Goal: Transaction & Acquisition: Purchase product/service

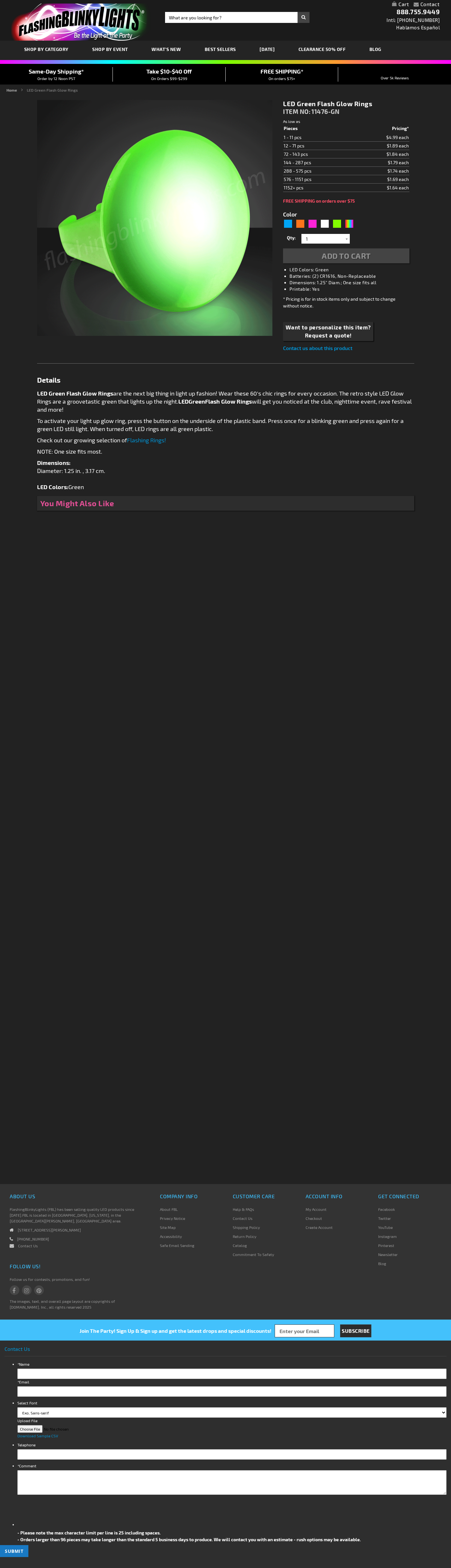
type input "5648"
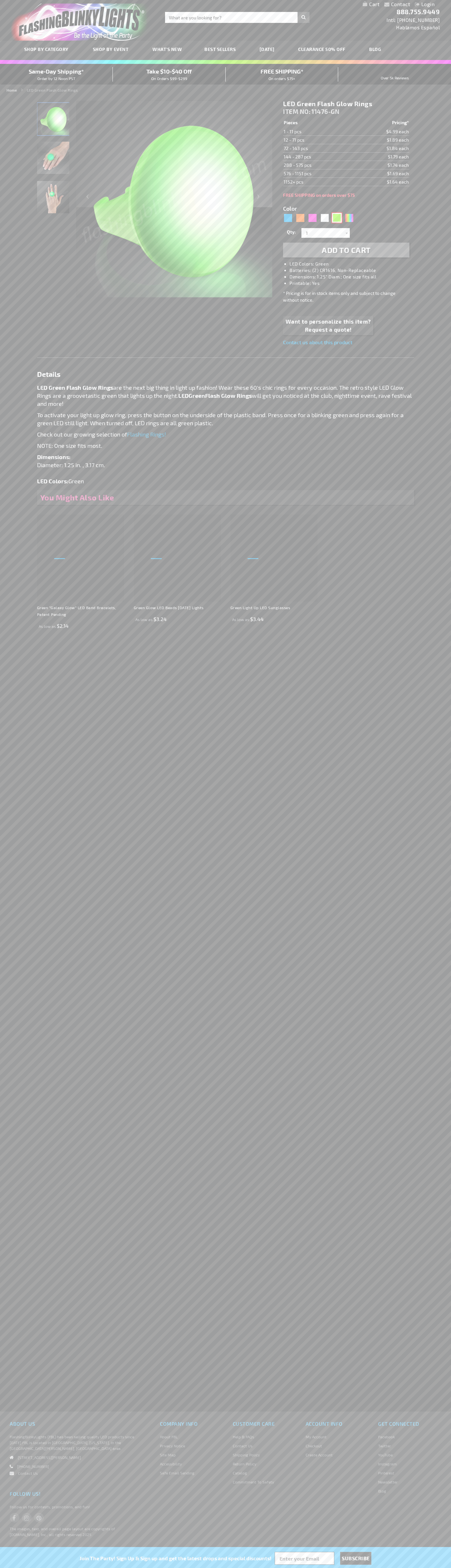
click at [337, 218] on div "Green" at bounding box center [337, 217] width 9 height 9
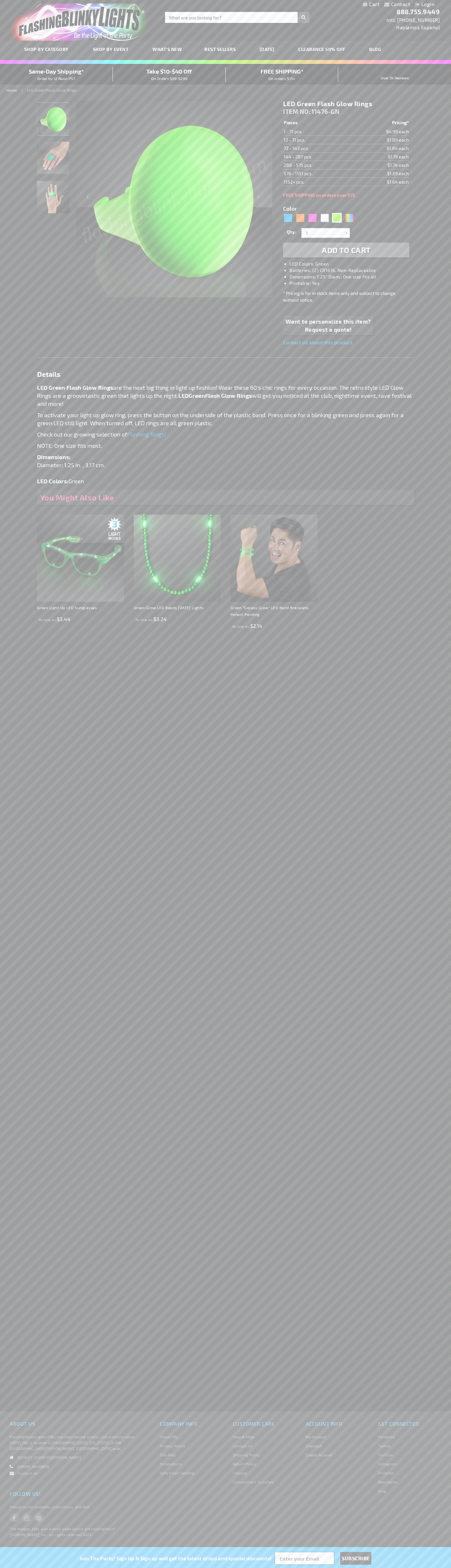
click at [347, 250] on span "Add to Cart" at bounding box center [346, 249] width 49 height 9
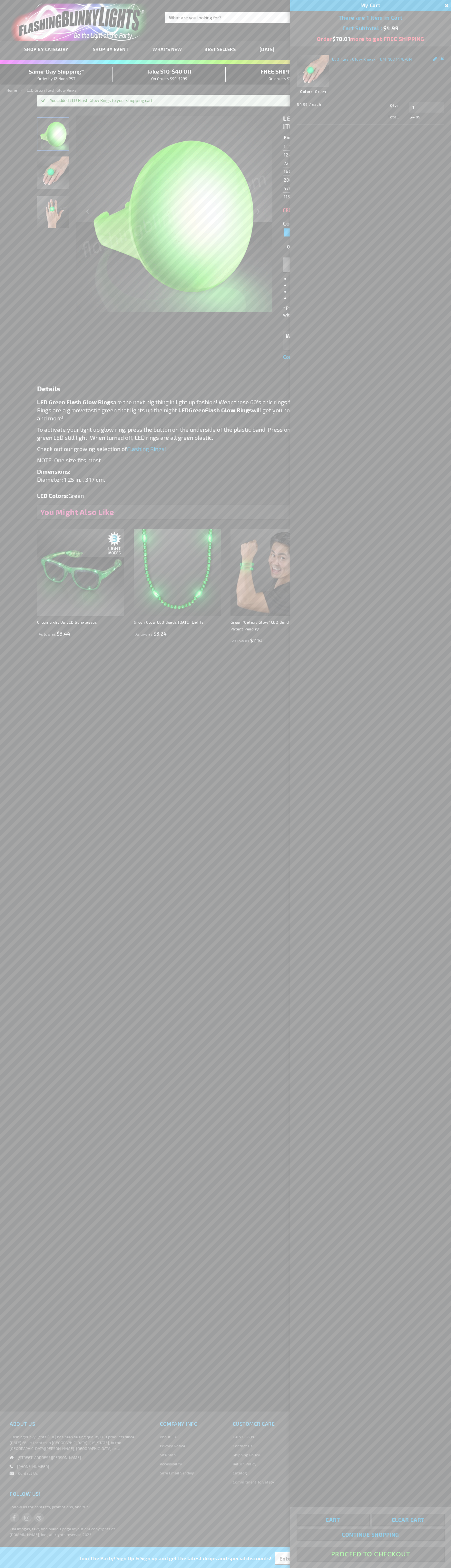
click at [370, 1554] on button "Proceed To Checkout" at bounding box center [370, 1554] width 147 height 14
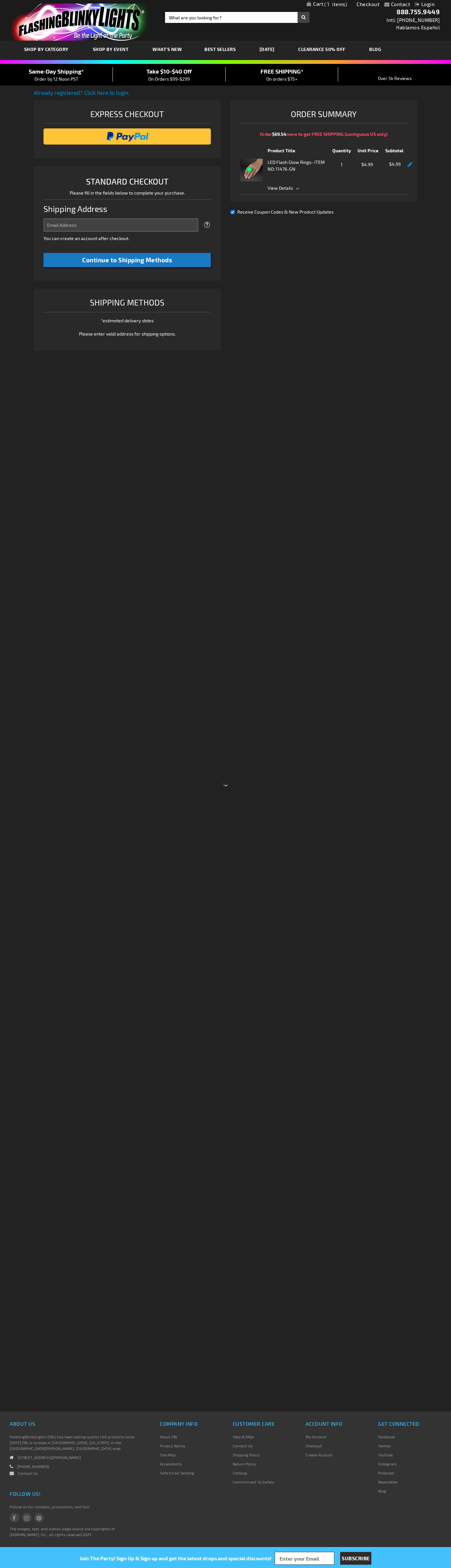
select select "US"
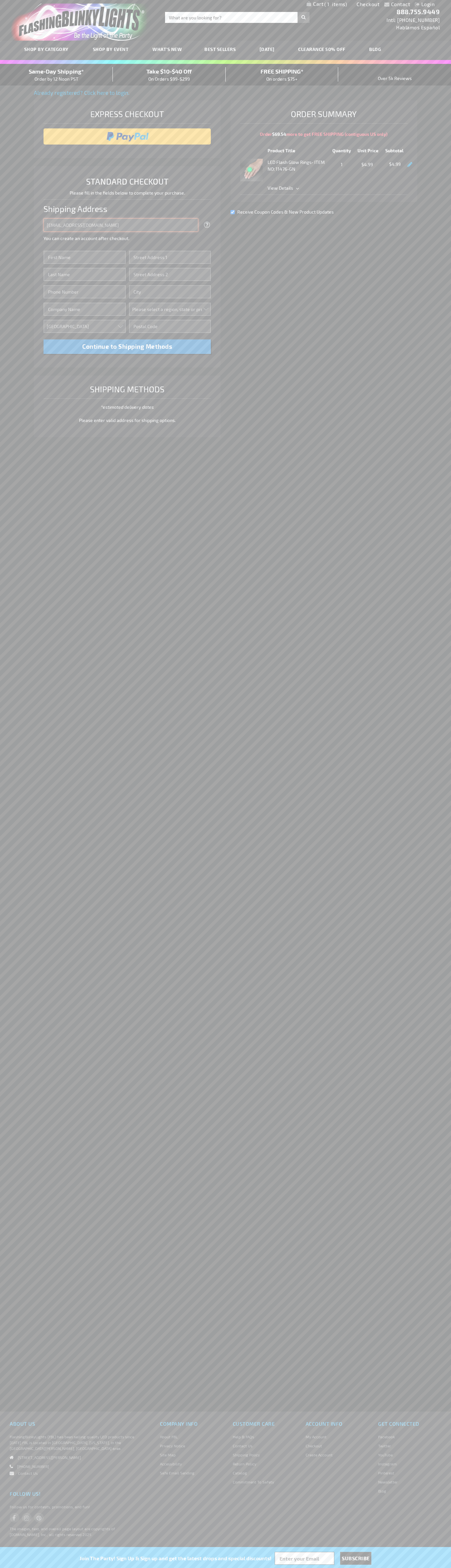
type input "[EMAIL_ADDRESS][DOMAIN_NAME]"
type input "[PERSON_NAME]"
type input "[STREET_ADDRESS][PERSON_NAME]"
type input "First floor"
type input "[PERSON_NAME]"
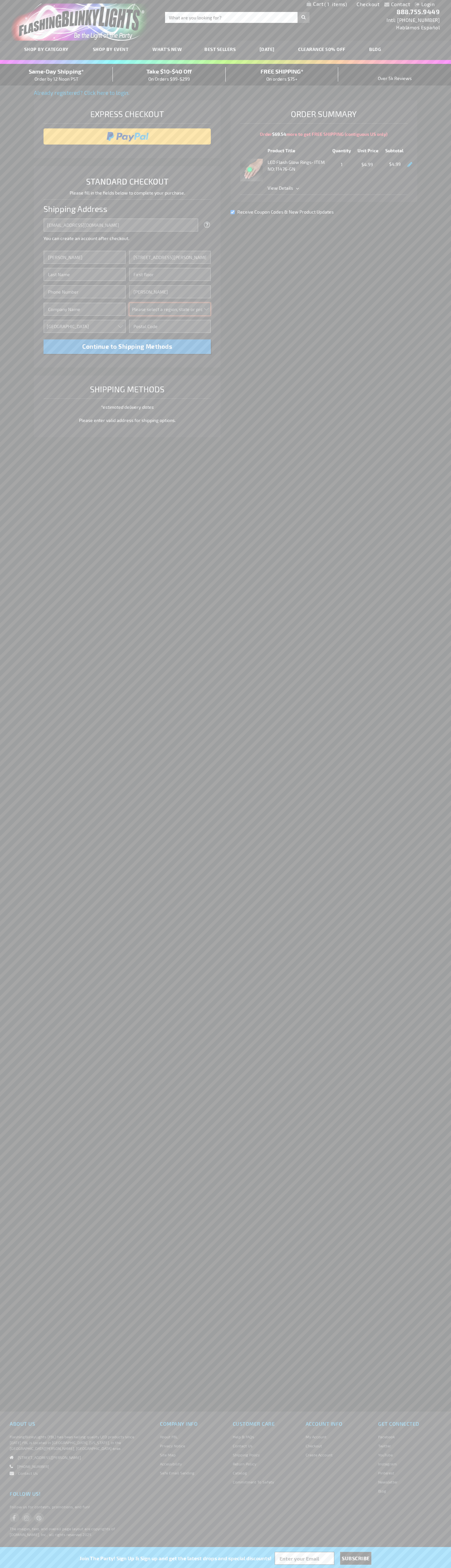
select select "48"
type input "74361"
type input "[PERSON_NAME]"
type input "6502530000"
type input "[PERSON_NAME]"
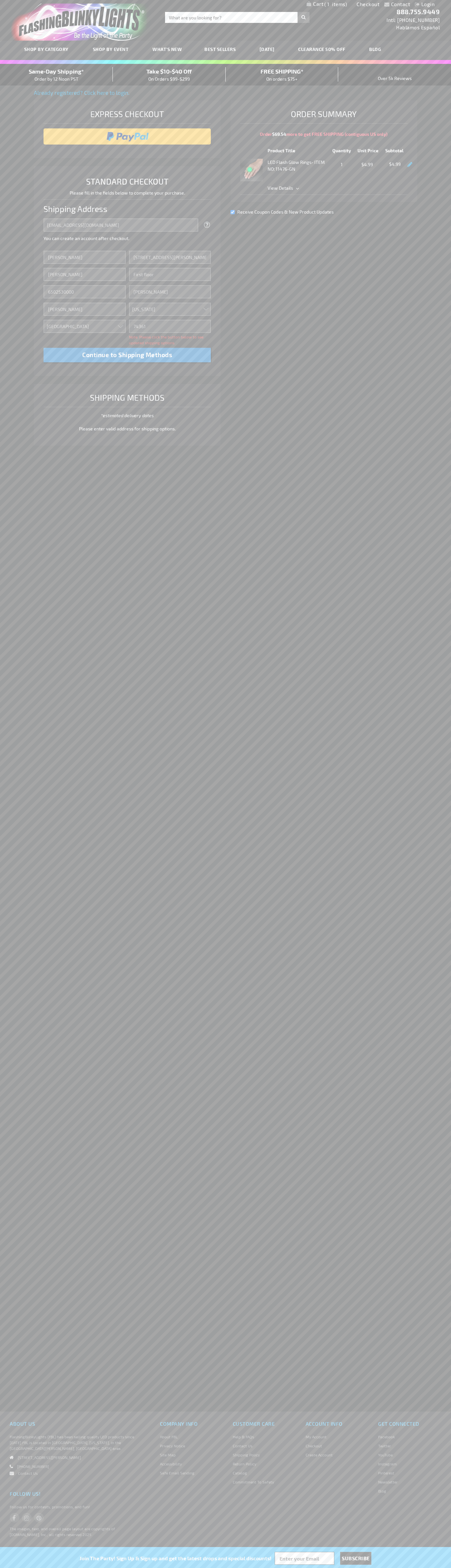
click at [56, 75] on div "Same-Day Shipping* Order by 12 Noon PST" at bounding box center [56, 74] width 113 height 15
click at [127, 136] on input "image" at bounding box center [127, 136] width 161 height 13
